Goal: Task Accomplishment & Management: Manage account settings

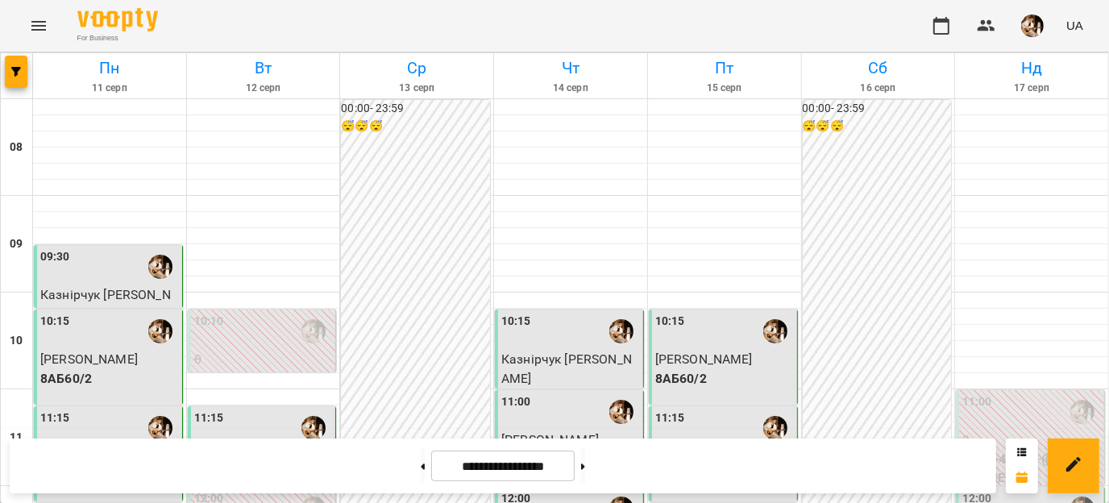
scroll to position [496, 0]
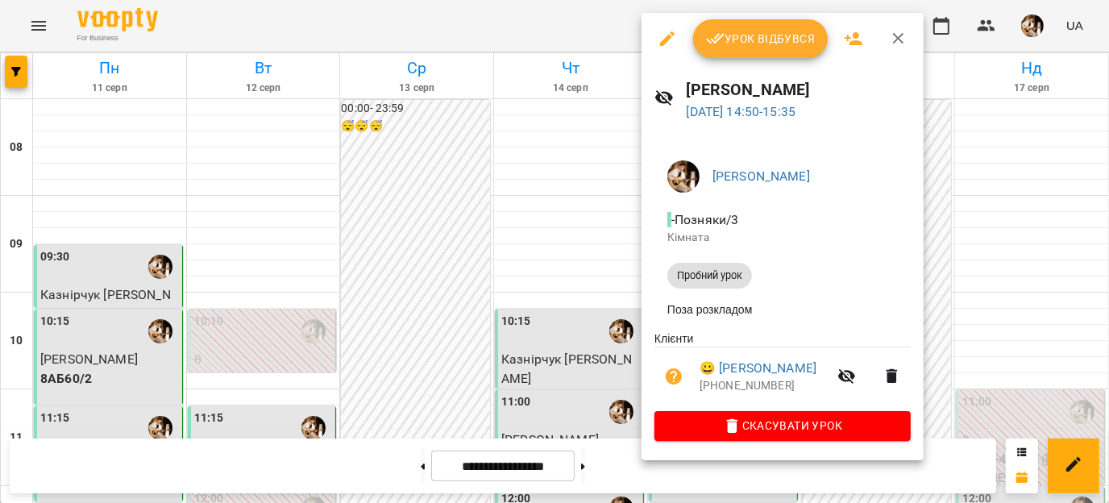
click at [397, 108] on div at bounding box center [554, 251] width 1109 height 503
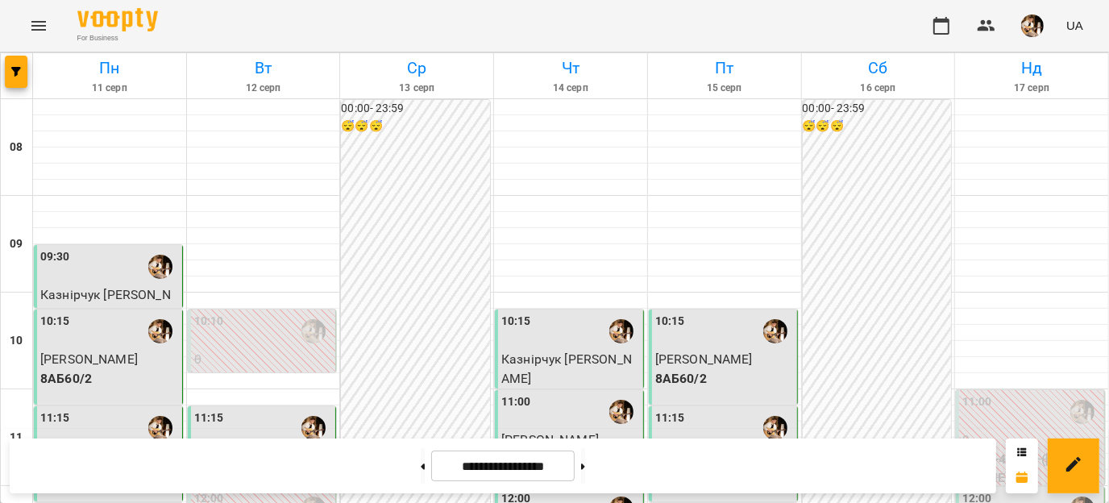
scroll to position [559, 0]
click at [585, 460] on button at bounding box center [583, 465] width 4 height 35
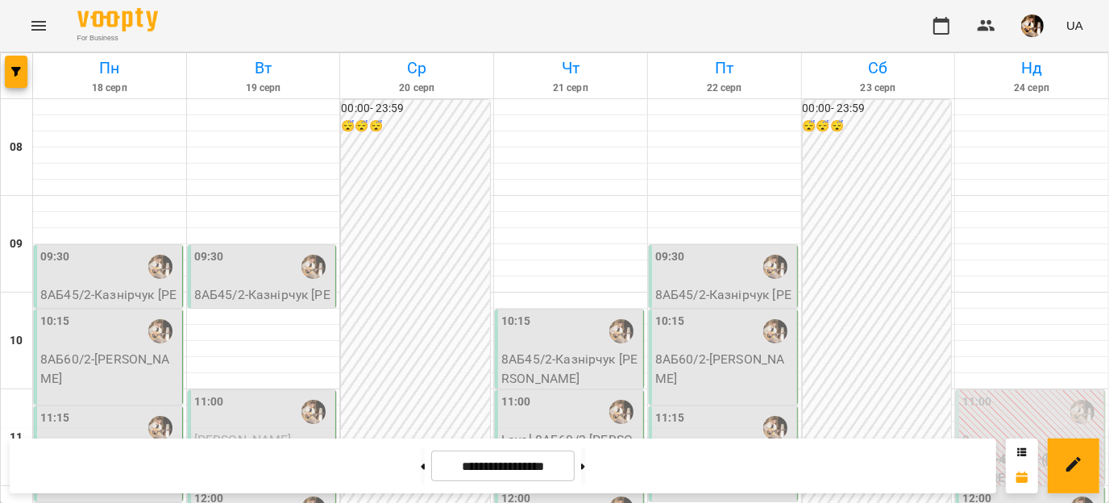
scroll to position [735, 0]
click at [421, 468] on icon at bounding box center [423, 466] width 4 height 6
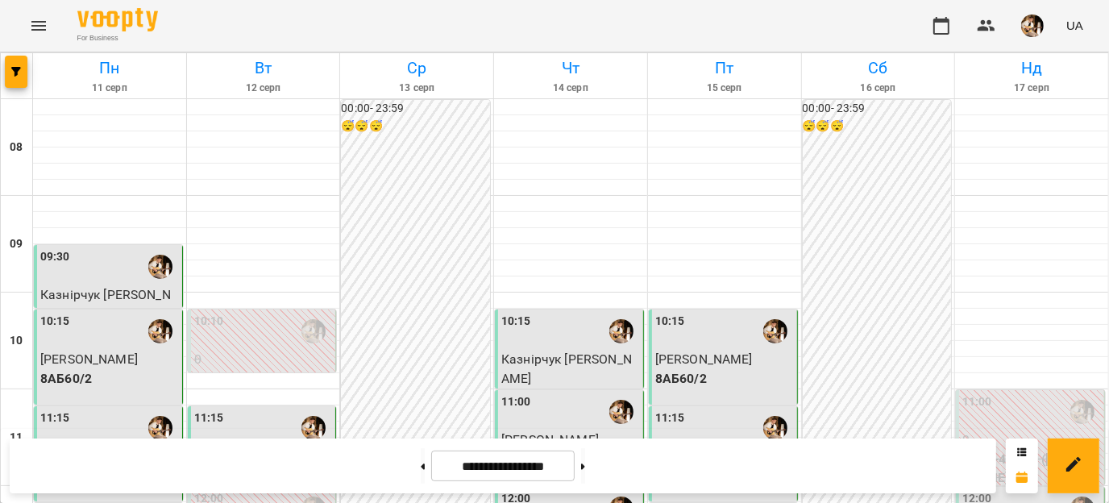
scroll to position [623, 0]
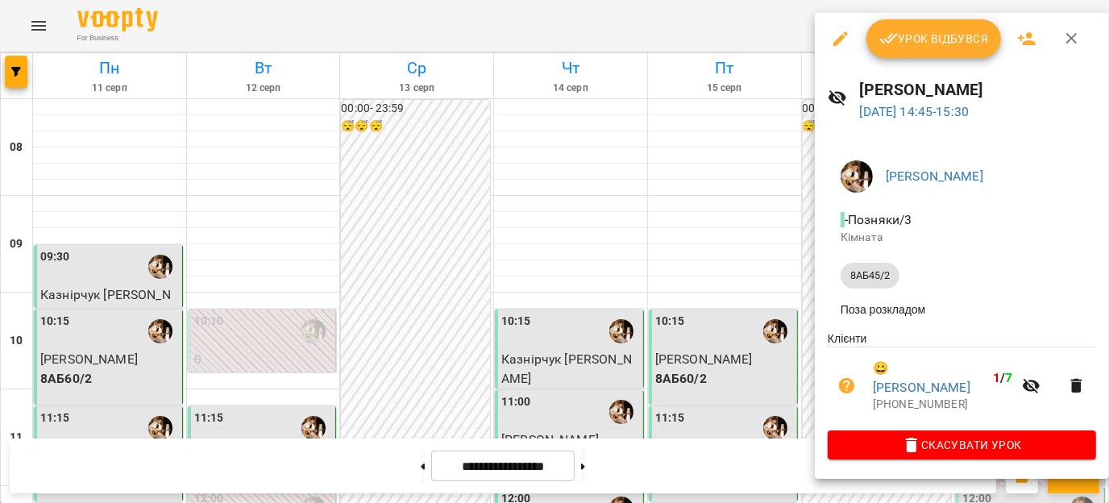
click at [1068, 39] on icon "button" at bounding box center [1071, 38] width 11 height 11
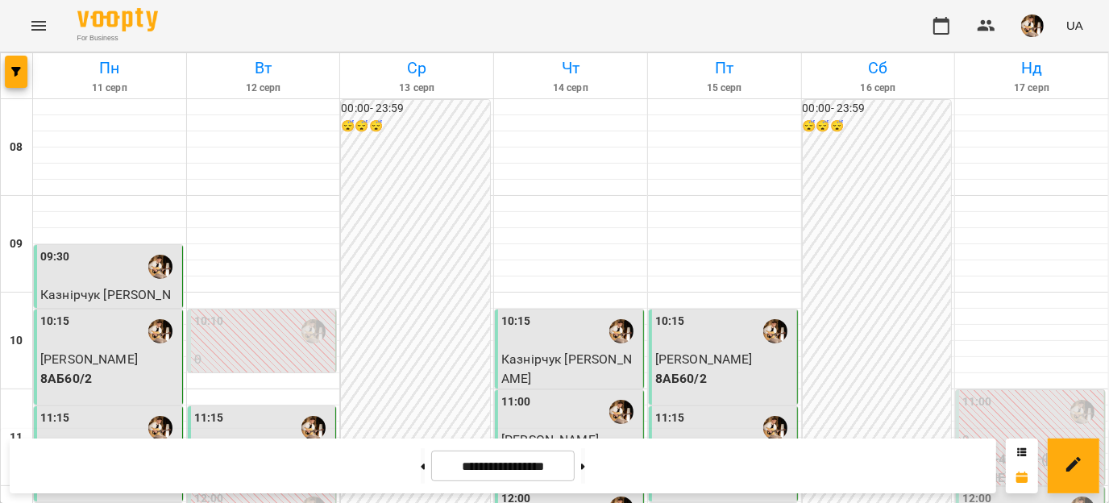
scroll to position [637, 0]
click at [585, 455] on button at bounding box center [583, 465] width 4 height 35
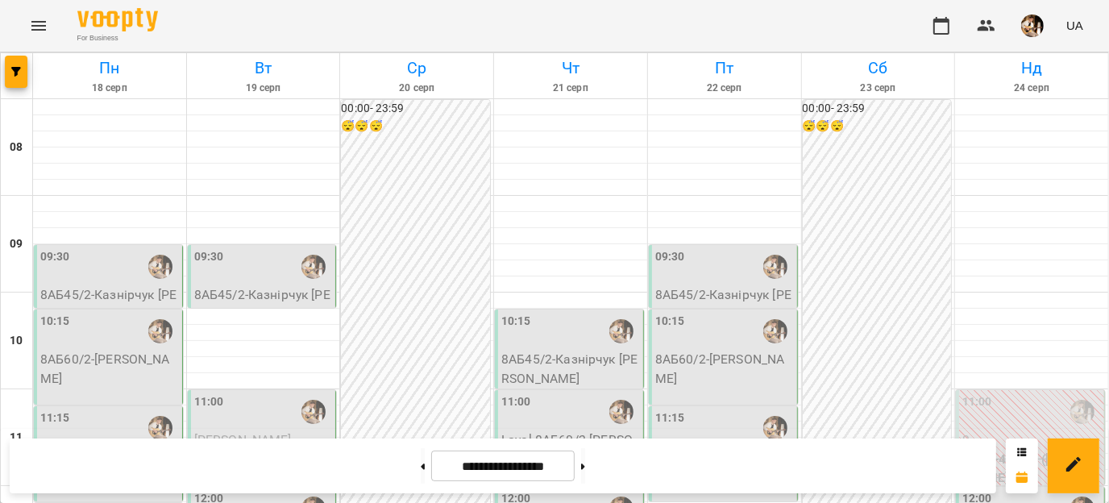
scroll to position [506, 0]
click at [421, 472] on button at bounding box center [423, 465] width 4 height 35
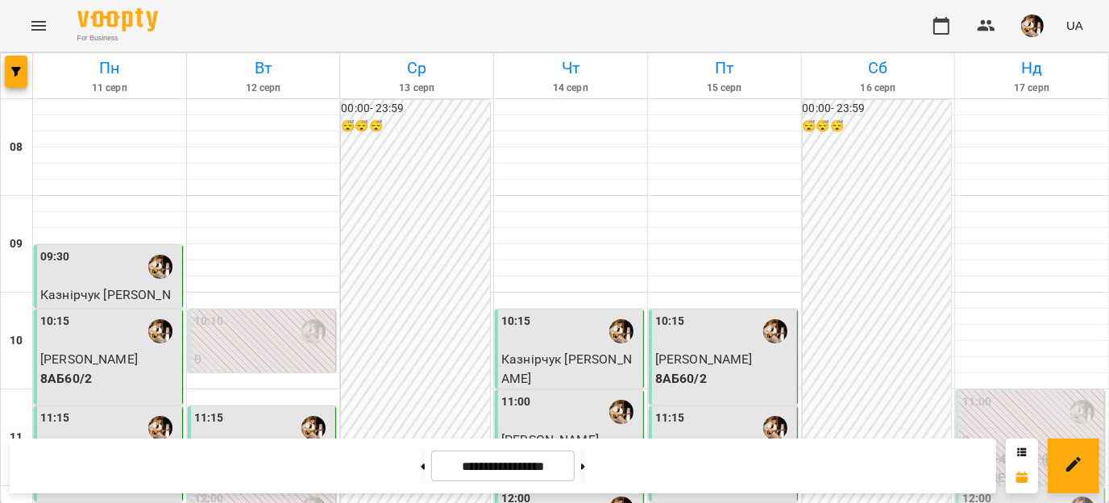
scroll to position [549, 0]
click at [585, 469] on button at bounding box center [583, 465] width 4 height 35
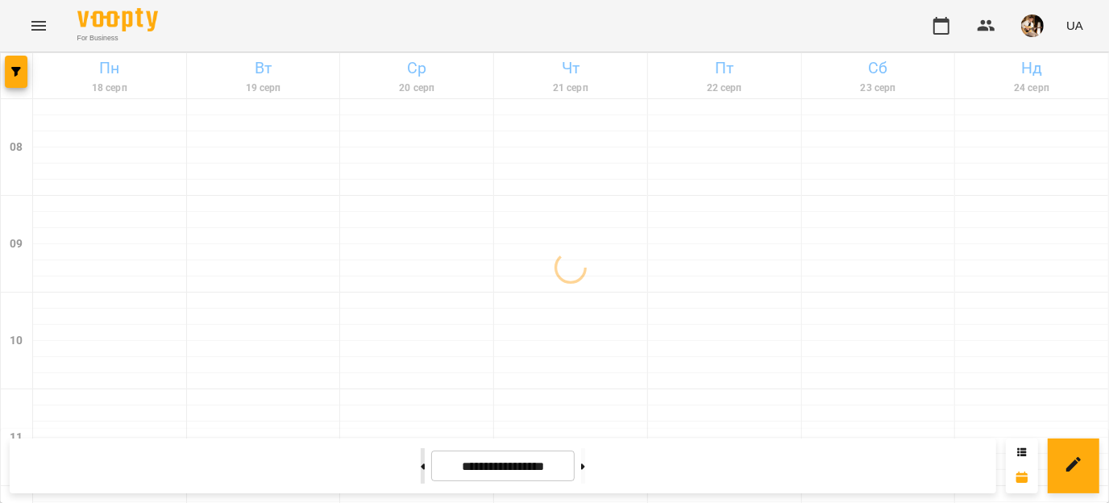
click at [421, 466] on button at bounding box center [423, 465] width 4 height 35
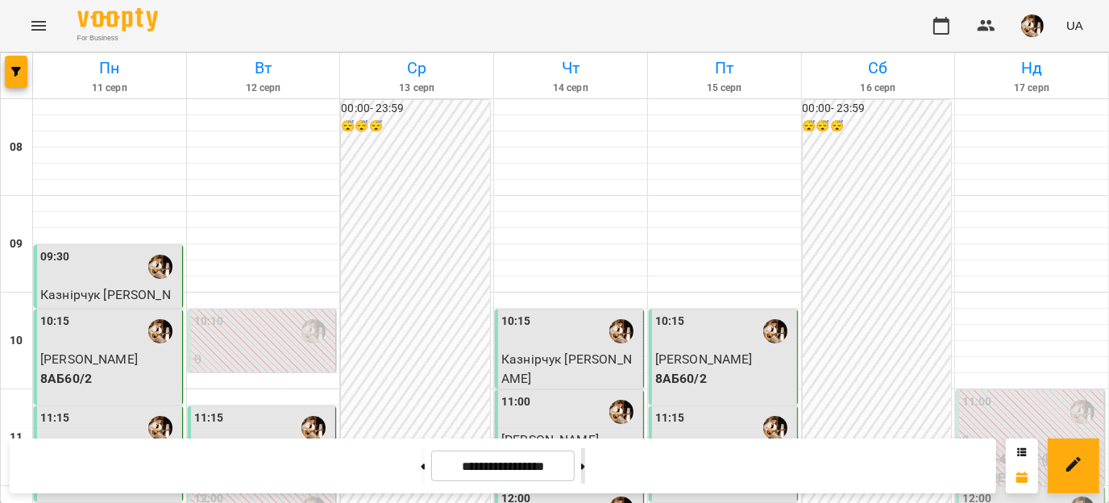
click at [585, 477] on button at bounding box center [583, 465] width 4 height 35
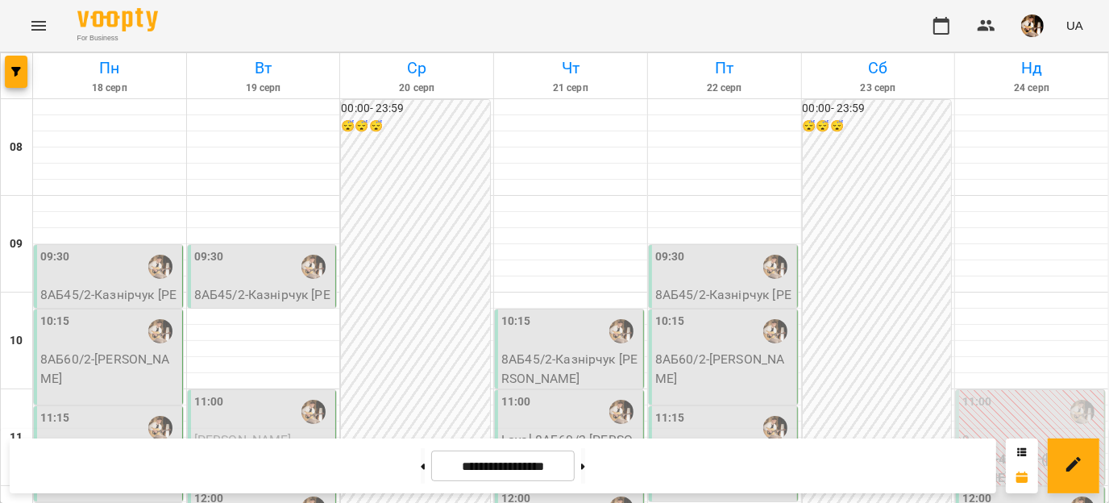
scroll to position [283, 0]
click at [421, 470] on button at bounding box center [423, 465] width 4 height 35
type input "**********"
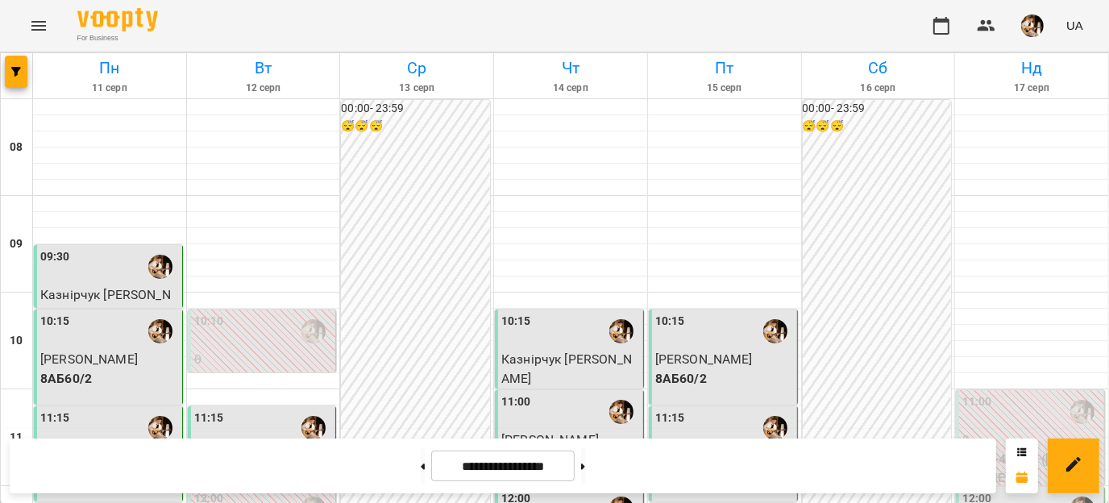
scroll to position [525, 0]
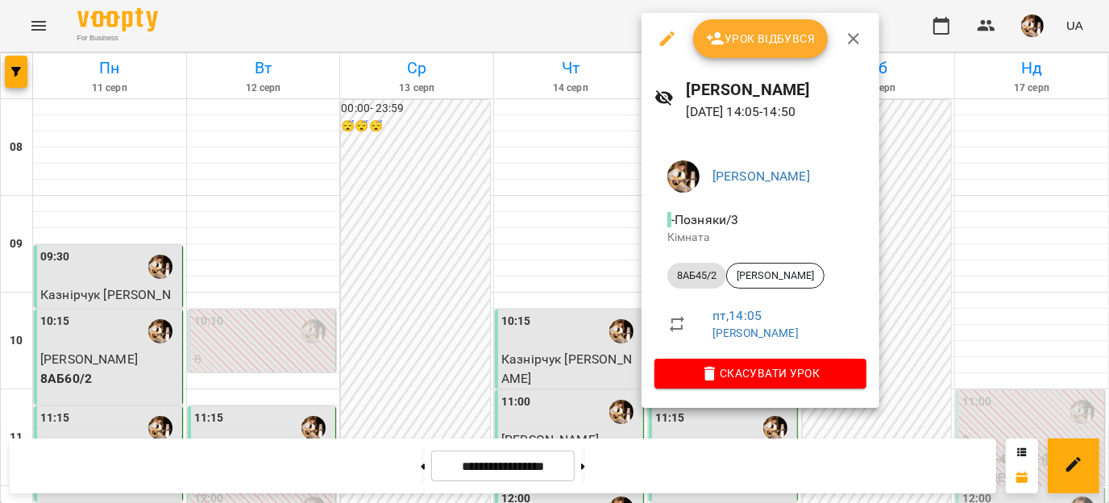
click at [728, 46] on span "Урок відбувся" at bounding box center [761, 38] width 110 height 19
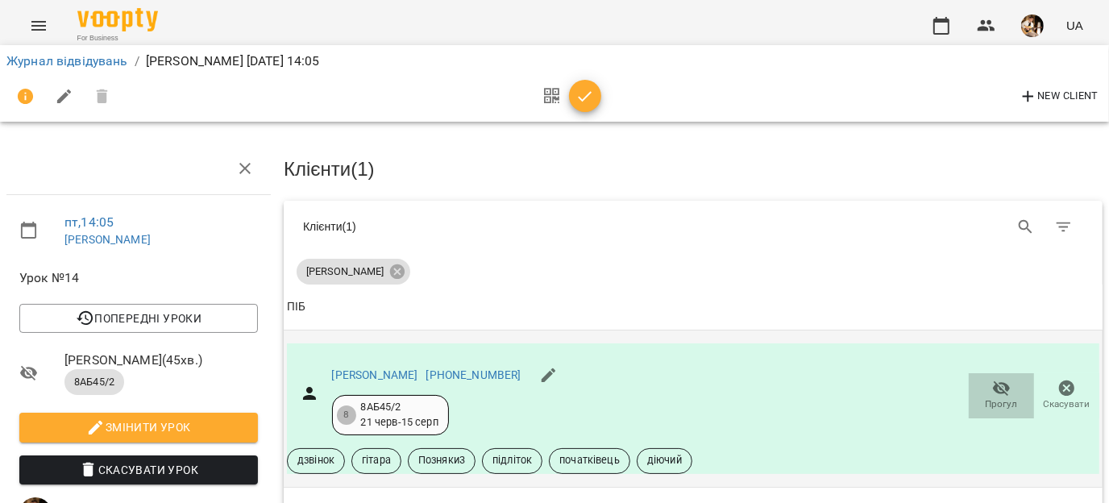
click at [992, 391] on icon "button" at bounding box center [1001, 388] width 19 height 19
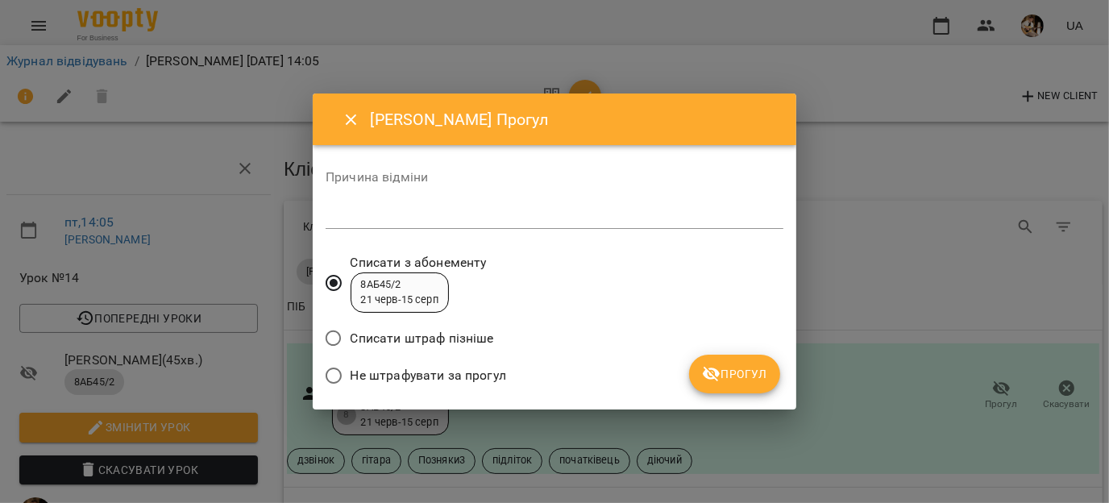
click at [472, 224] on div "*" at bounding box center [555, 216] width 458 height 26
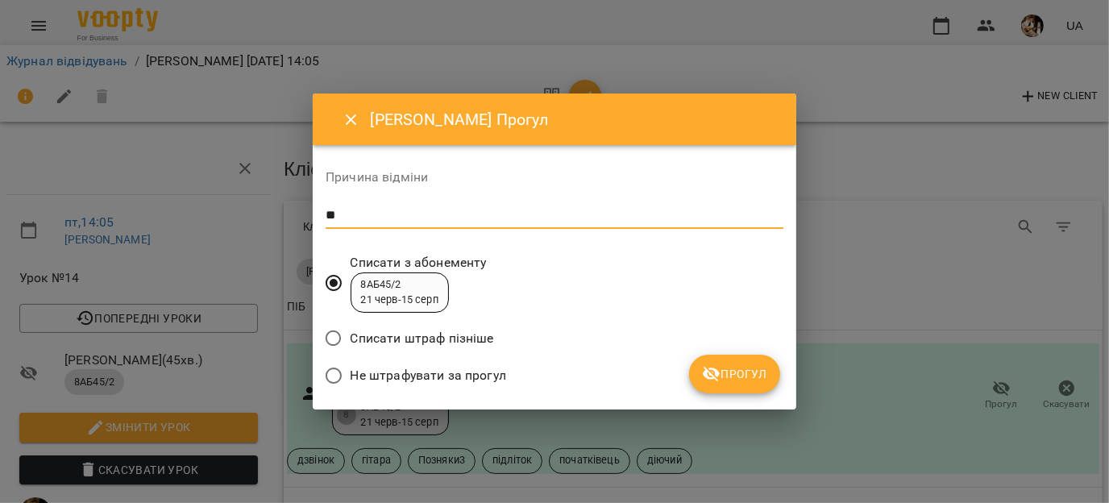
type textarea "**"
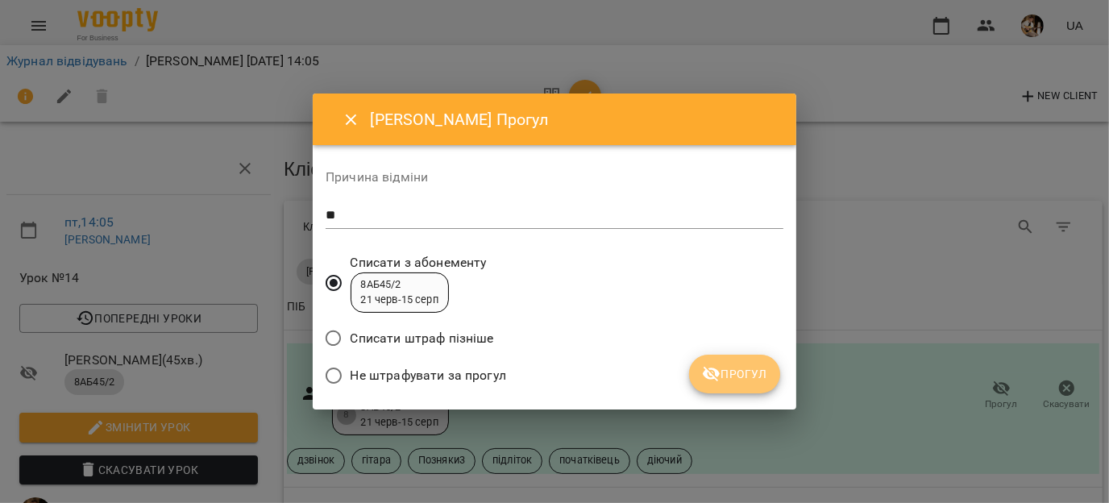
click at [747, 364] on span "Прогул" at bounding box center [734, 373] width 65 height 19
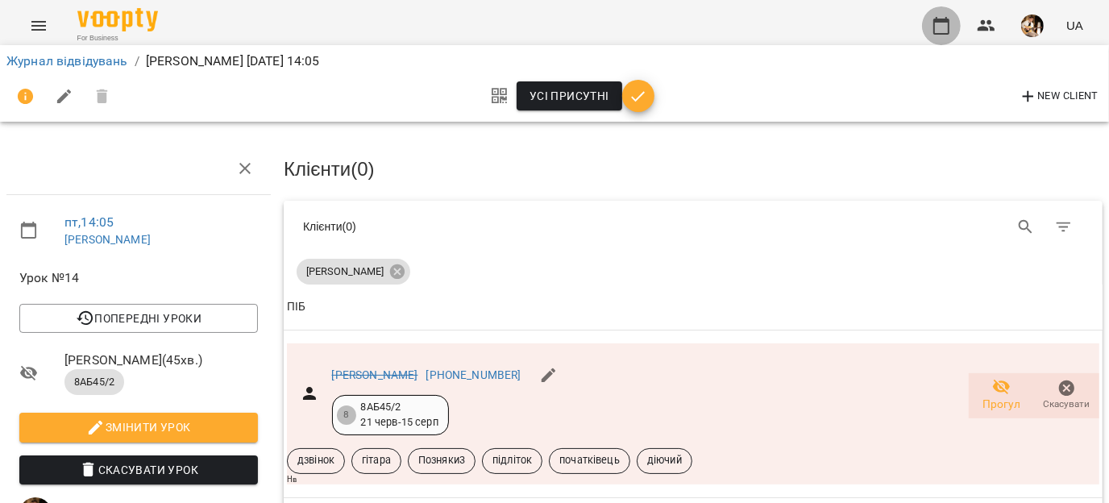
click at [937, 24] on icon "button" at bounding box center [940, 25] width 19 height 19
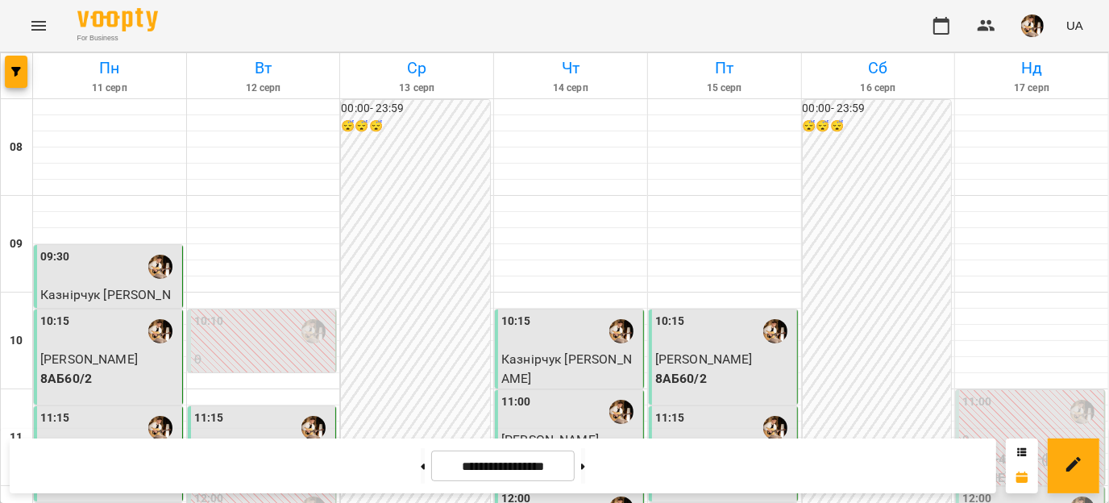
scroll to position [563, 0]
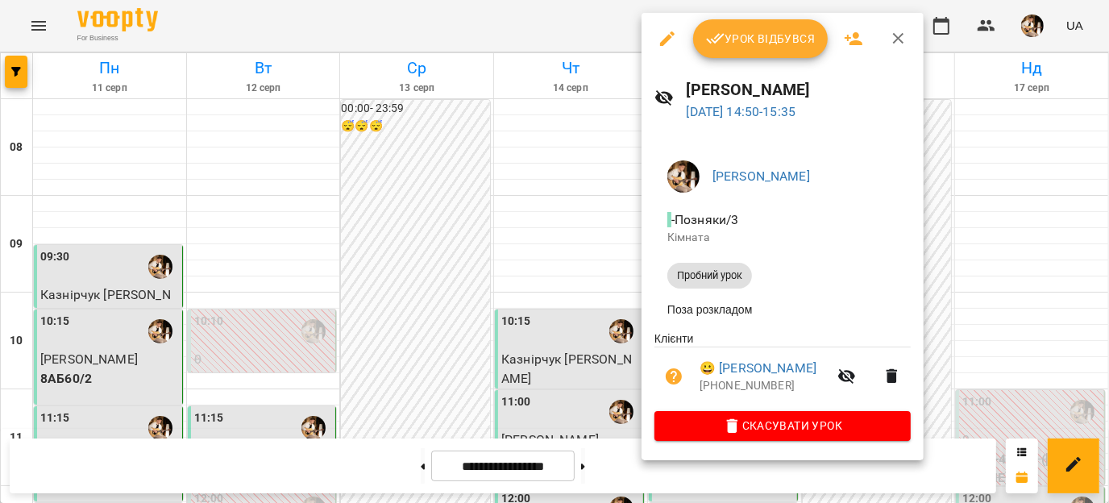
click at [663, 29] on icon "button" at bounding box center [667, 38] width 19 height 19
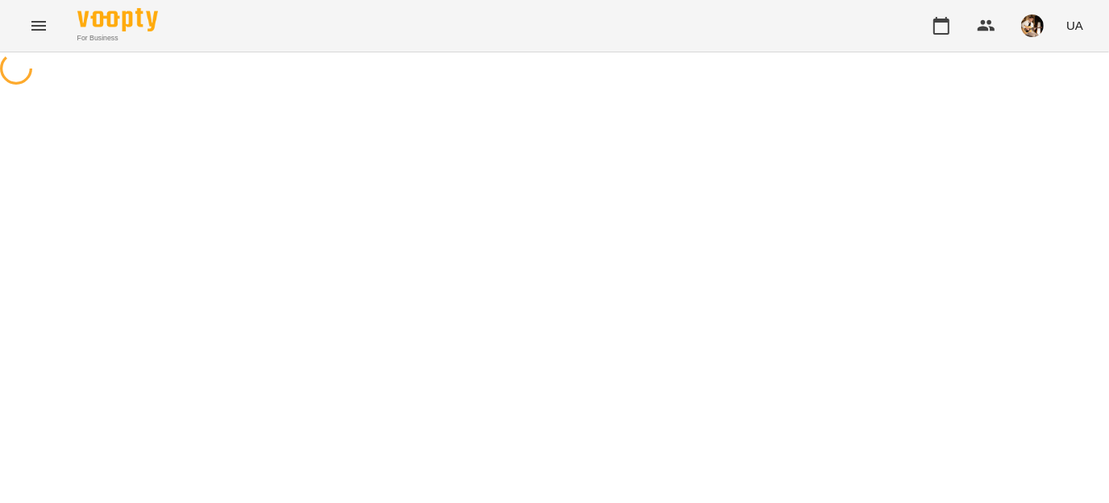
select select "**********"
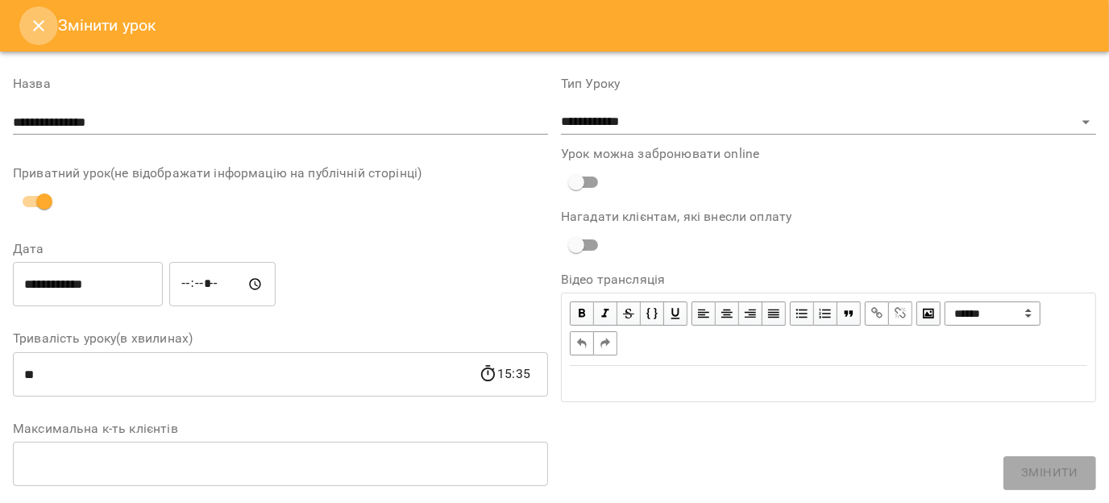
click at [31, 26] on icon "Close" at bounding box center [38, 25] width 19 height 19
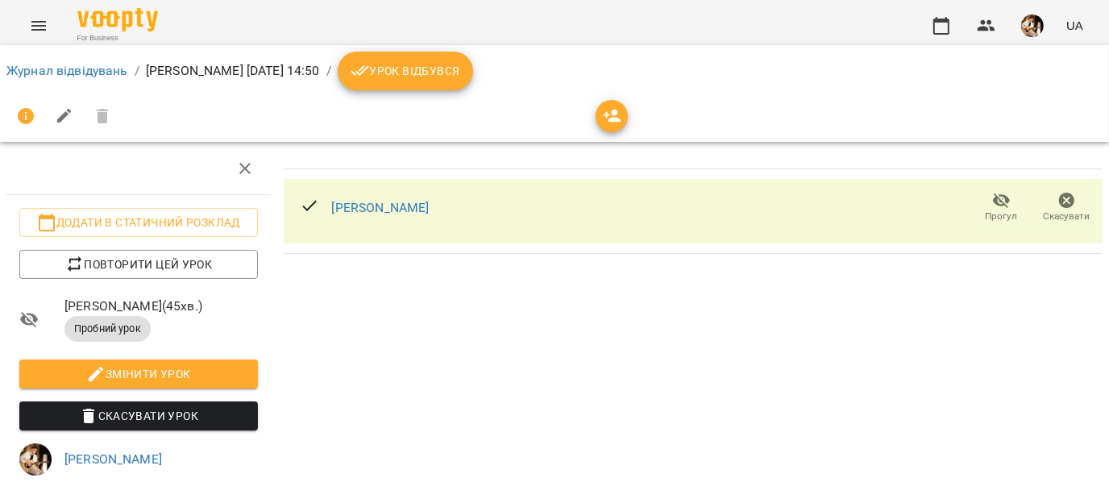
click at [460, 63] on span "Урок відбувся" at bounding box center [406, 70] width 110 height 19
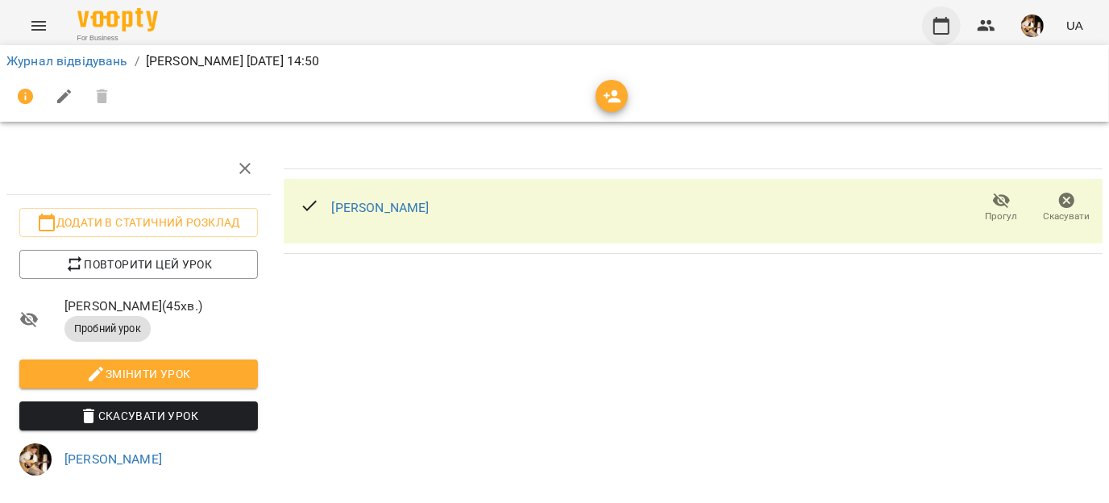
click at [933, 26] on icon "button" at bounding box center [940, 25] width 19 height 19
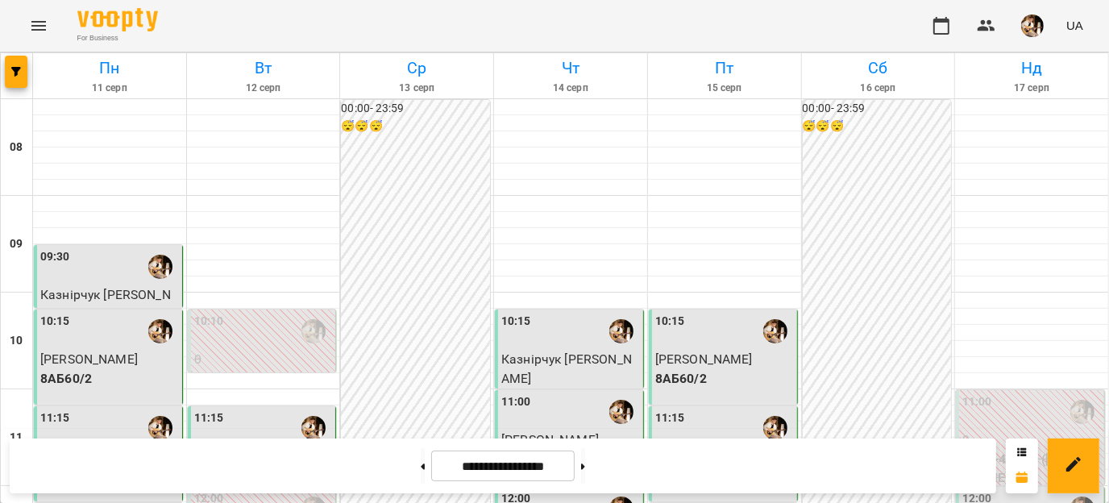
scroll to position [483, 0]
